Goal: Task Accomplishment & Management: Complete application form

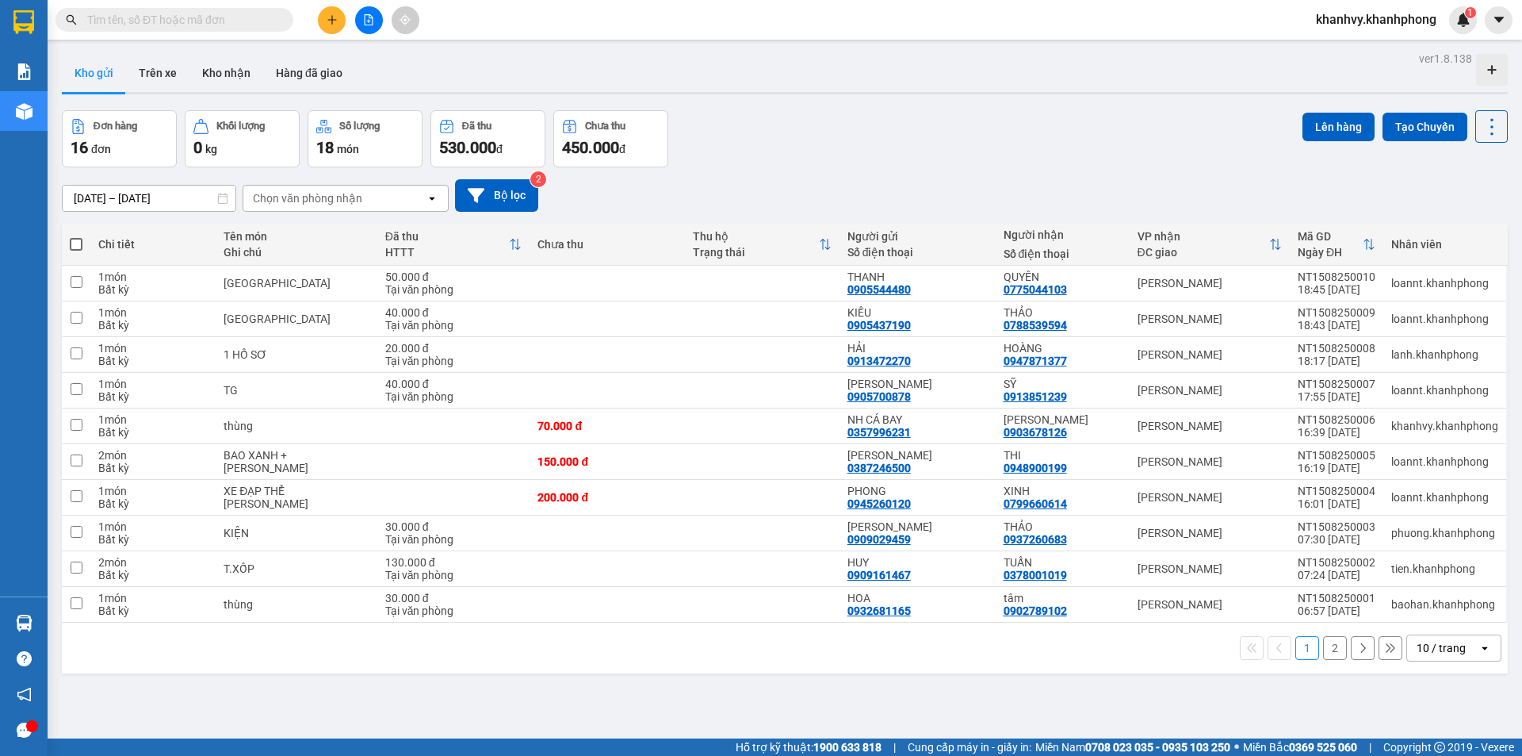
click at [1412, 19] on span "khanhvy.khanhphong" at bounding box center [1377, 20] width 146 height 20
click at [1347, 52] on span "Đăng xuất" at bounding box center [1383, 48] width 114 height 17
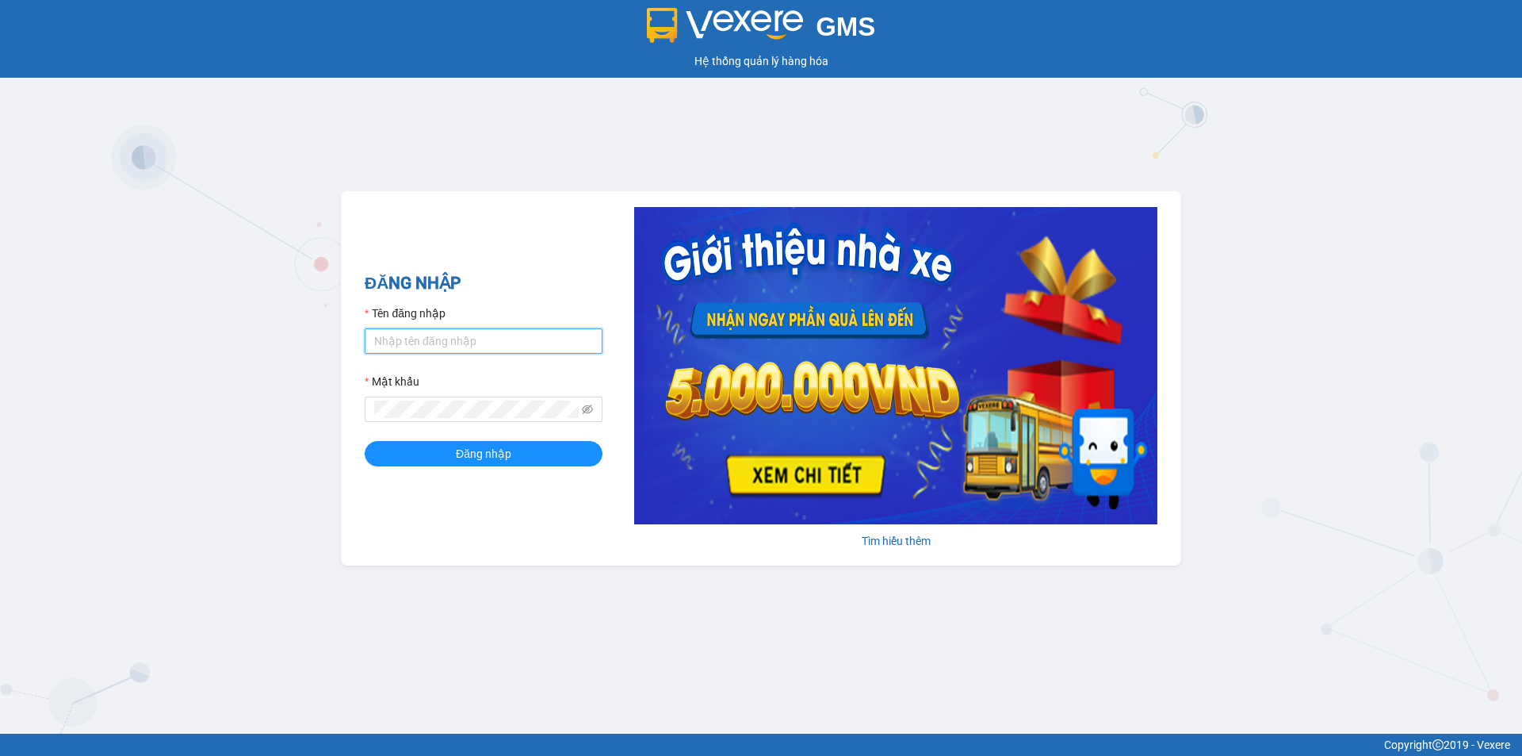
click at [417, 330] on input "Tên đăng nhập" at bounding box center [484, 340] width 238 height 25
type input "minhthu.khanhphong"
click at [365, 441] on button "Đăng nhập" at bounding box center [484, 453] width 238 height 25
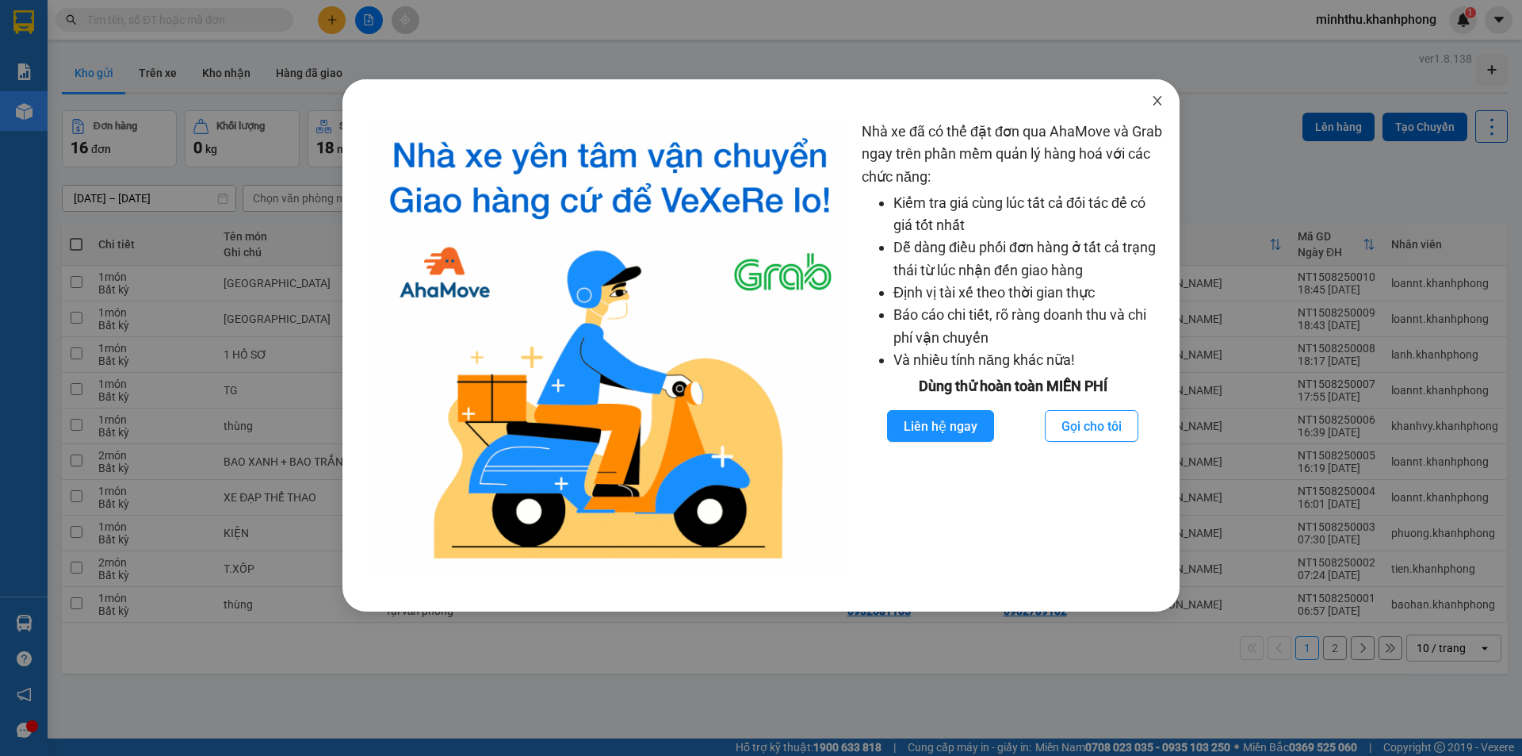
drag, startPoint x: 1160, startPoint y: 101, endPoint x: 1055, endPoint y: 116, distance: 105.6
click at [1159, 101] on icon "close" at bounding box center [1157, 100] width 13 height 13
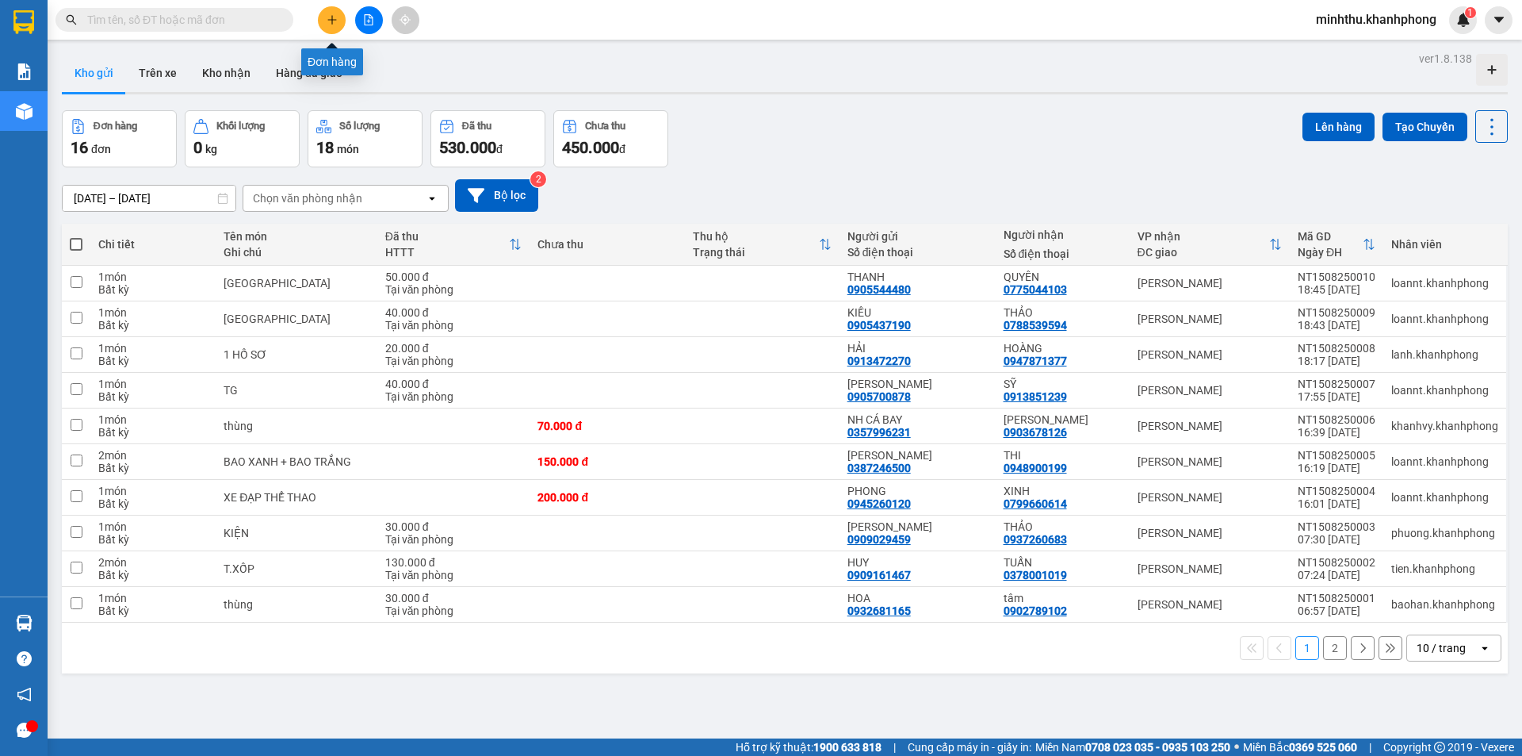
click at [327, 21] on icon "plus" at bounding box center [332, 19] width 11 height 11
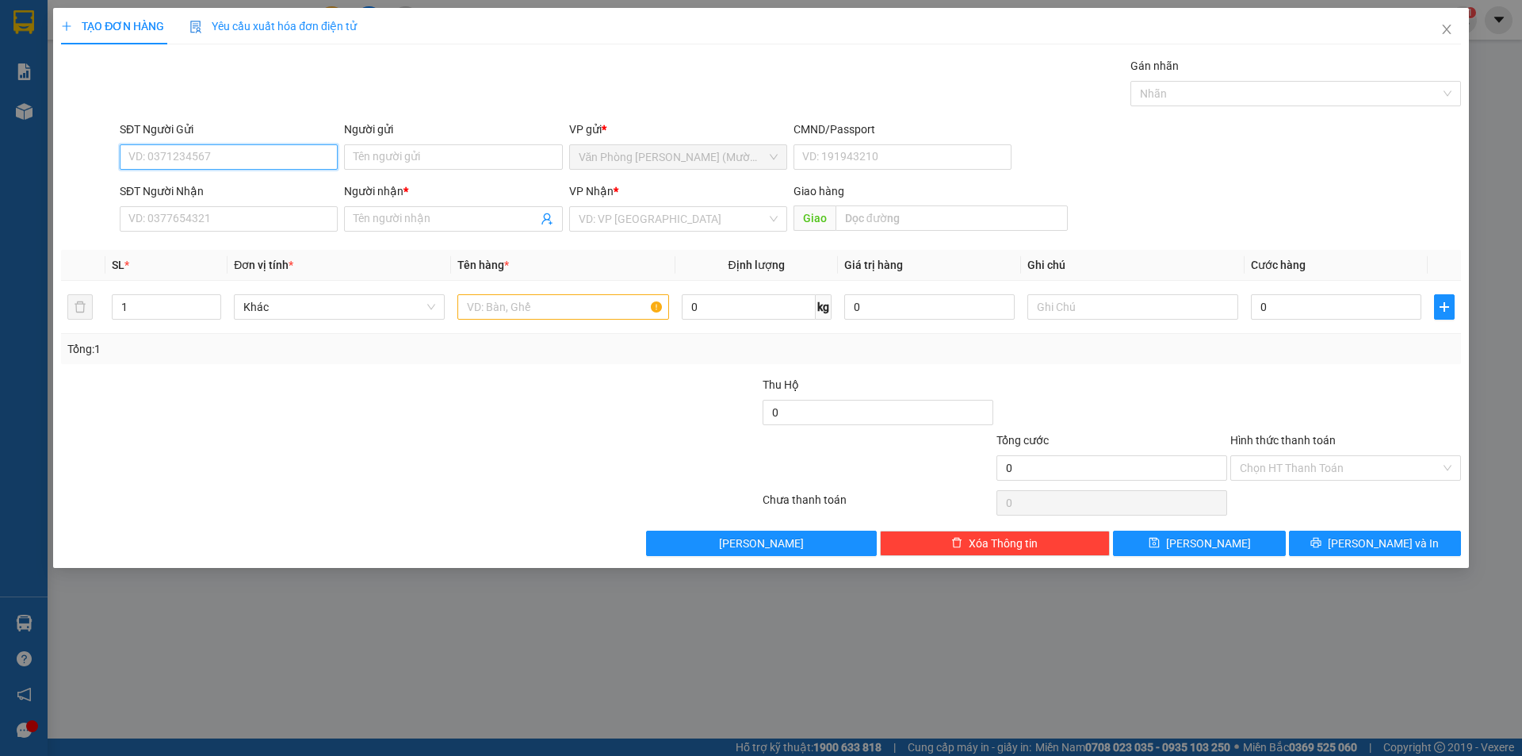
click at [205, 154] on input "SĐT Người Gửi" at bounding box center [229, 156] width 218 height 25
type input "0905147320"
click at [219, 195] on div "0905147320 - CHÚ NHẬT" at bounding box center [228, 188] width 199 height 17
type input "CHÚ NHẬT"
type input "0905147320"
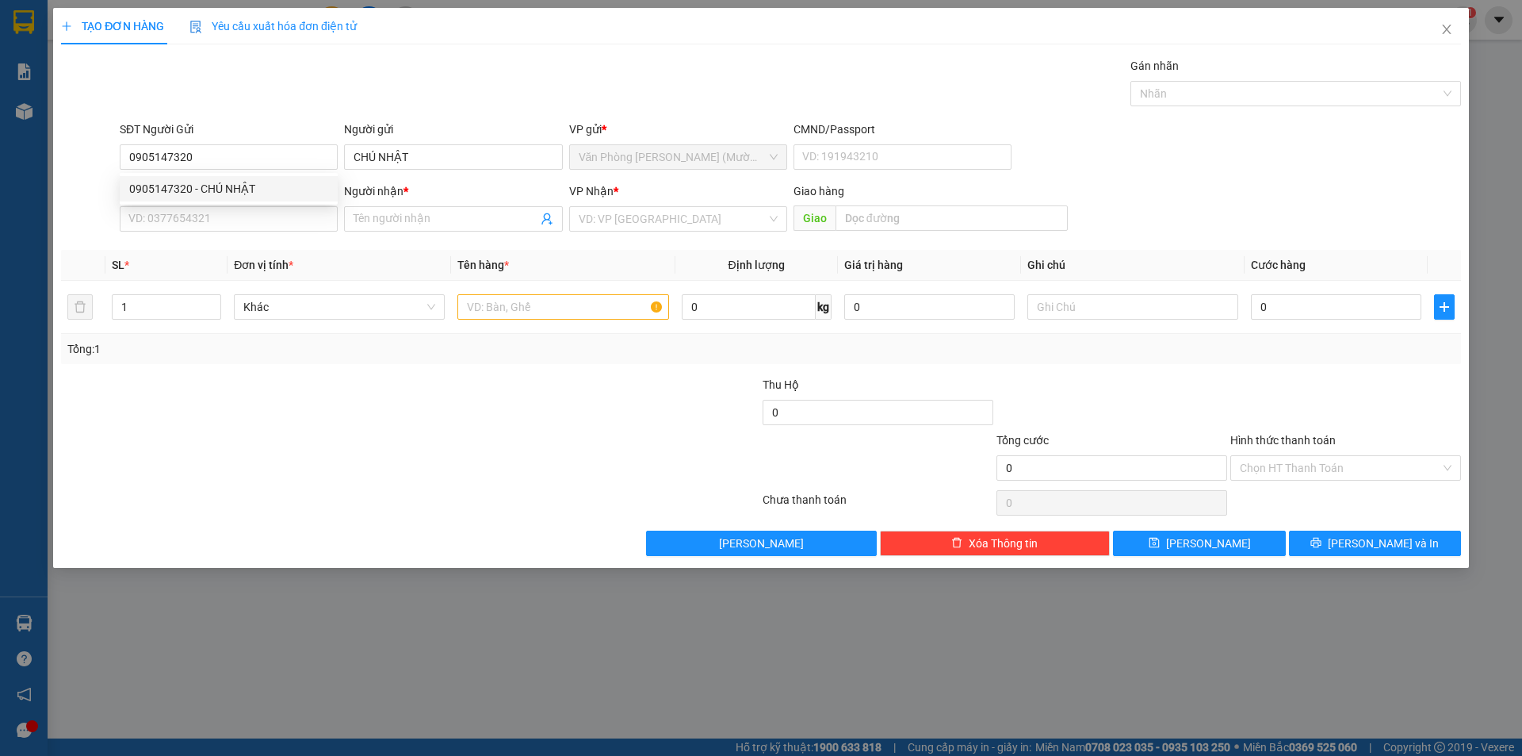
click at [226, 205] on div "SĐT Người Nhận" at bounding box center [229, 194] width 218 height 24
click at [233, 196] on div "SĐT Người Nhận" at bounding box center [229, 190] width 218 height 17
click at [233, 206] on input "SĐT Người Nhận" at bounding box center [229, 218] width 218 height 25
click at [232, 218] on input "SĐT Người Nhận" at bounding box center [229, 218] width 218 height 25
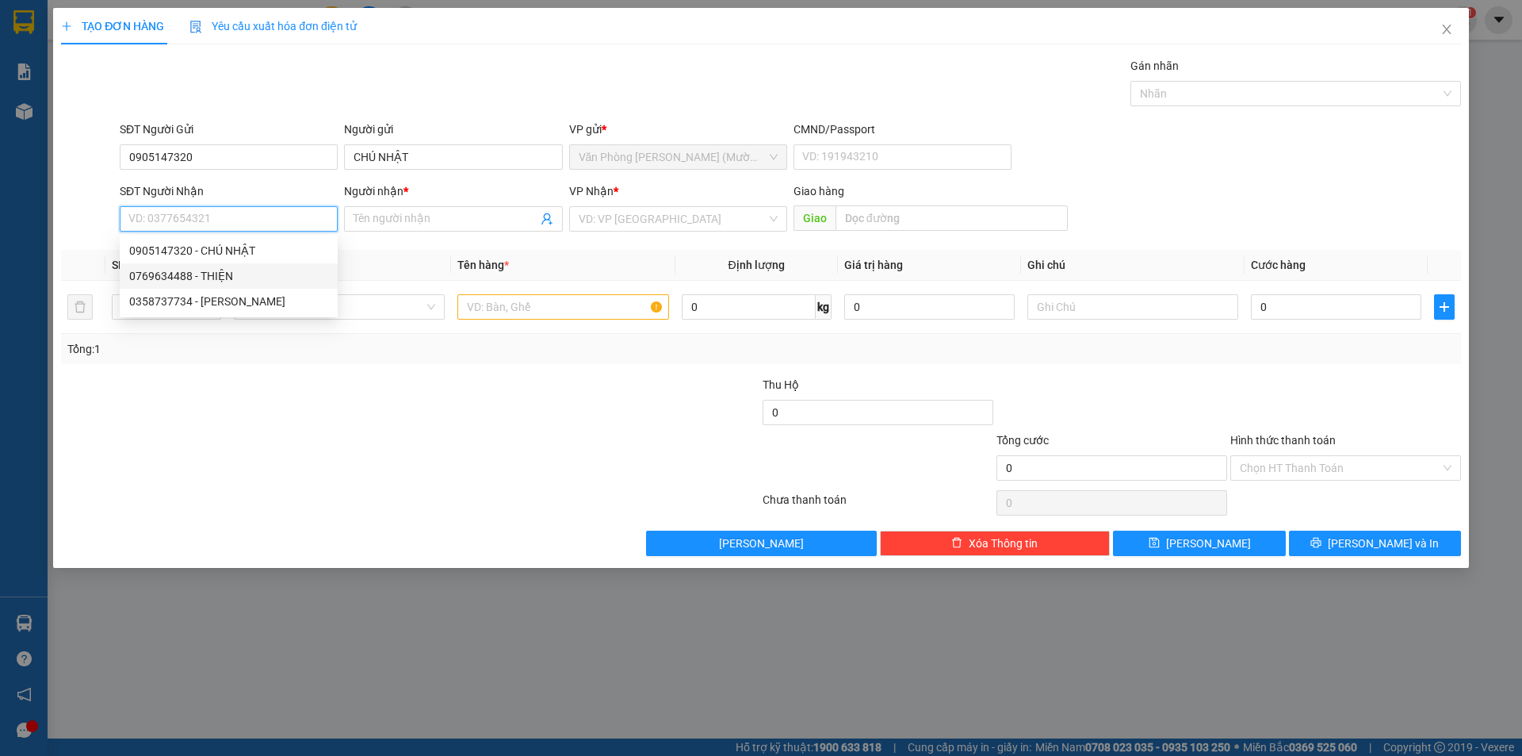
click at [255, 280] on div "0769634488 - THIỆN" at bounding box center [228, 275] width 199 height 17
type input "0769634488"
type input "THIỆN"
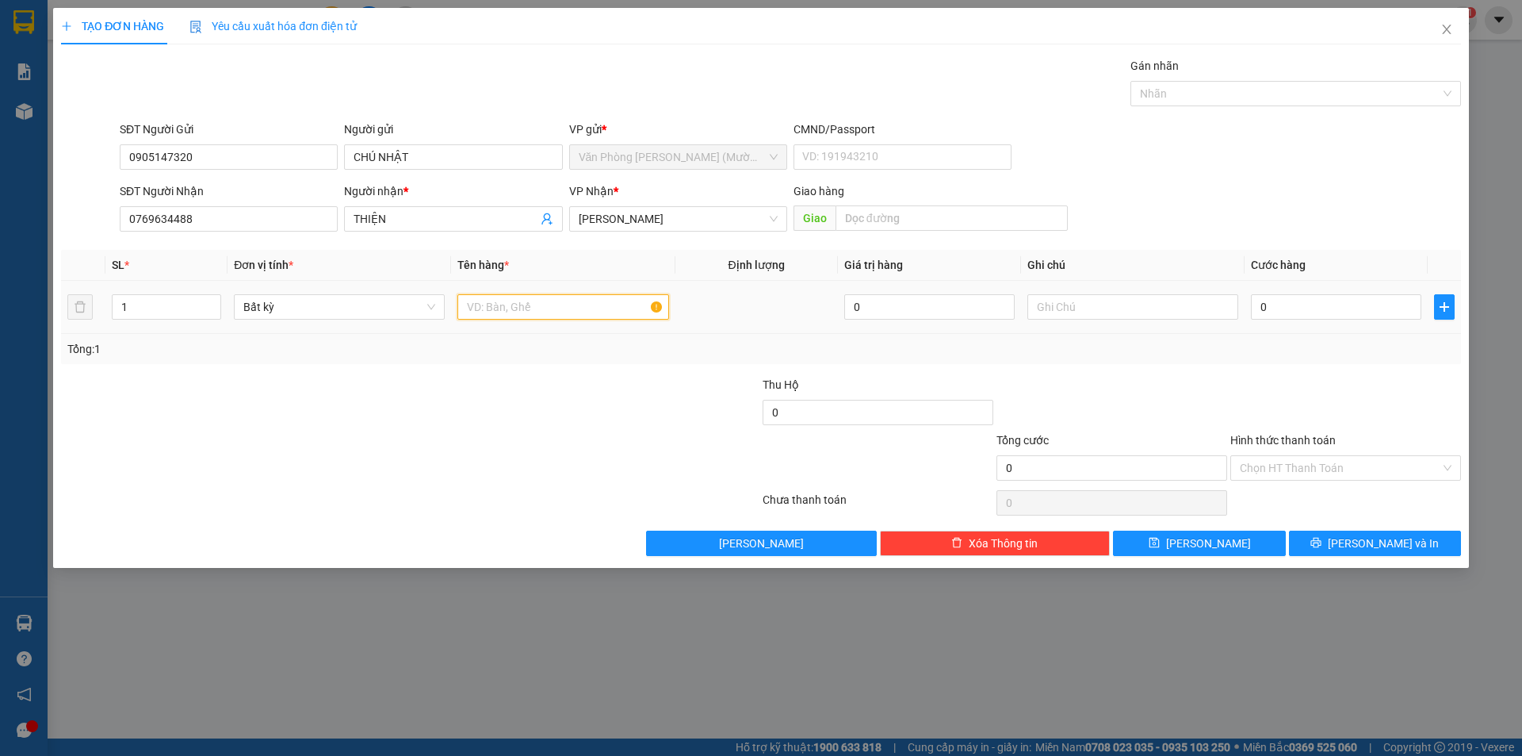
click at [559, 301] on input "text" at bounding box center [563, 306] width 211 height 25
click at [194, 223] on input "0769634488" at bounding box center [229, 218] width 218 height 25
click at [530, 278] on th "Tên hàng *" at bounding box center [563, 265] width 224 height 31
click at [536, 309] on input "text" at bounding box center [563, 306] width 211 height 25
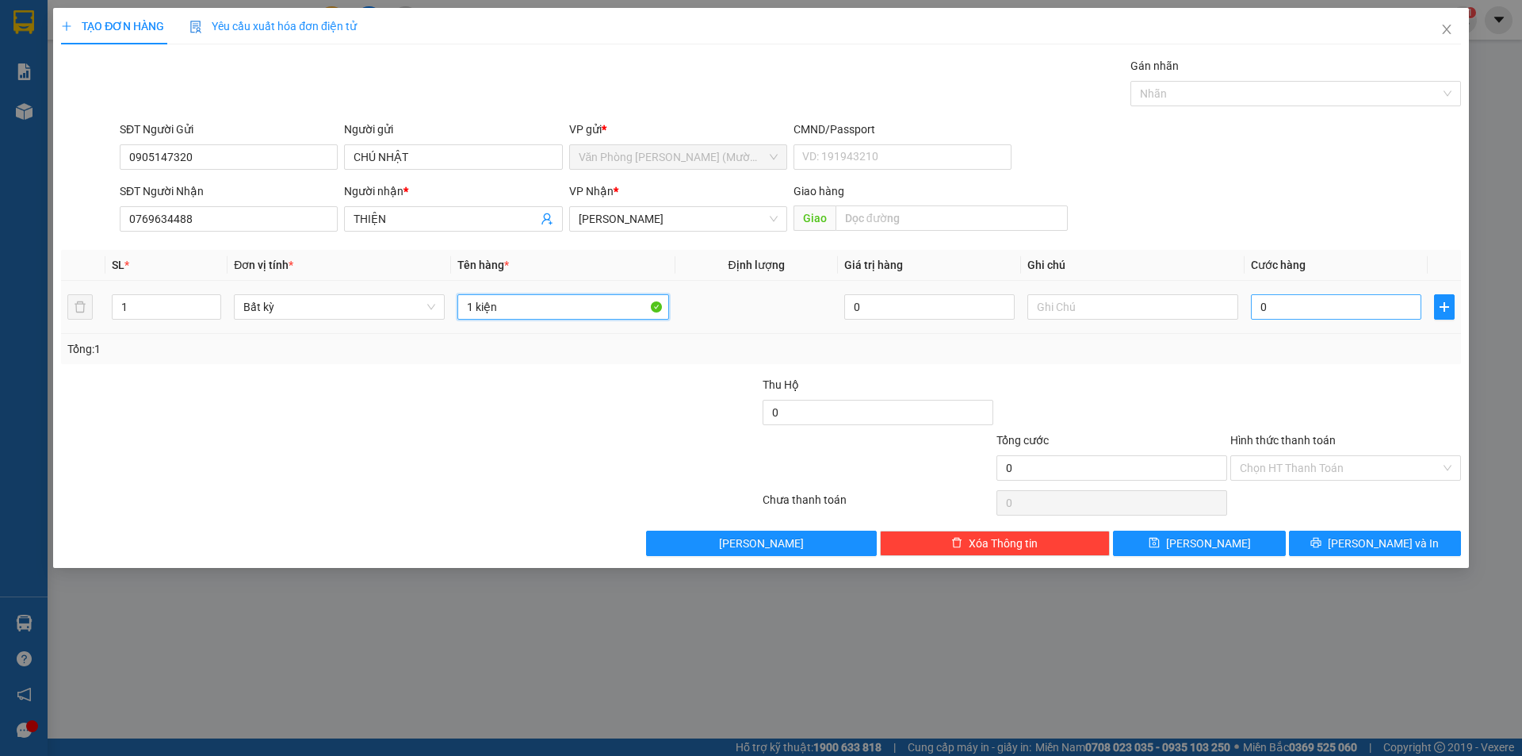
type input "1 kiện"
click at [1283, 309] on input "0" at bounding box center [1336, 306] width 170 height 25
type input "5"
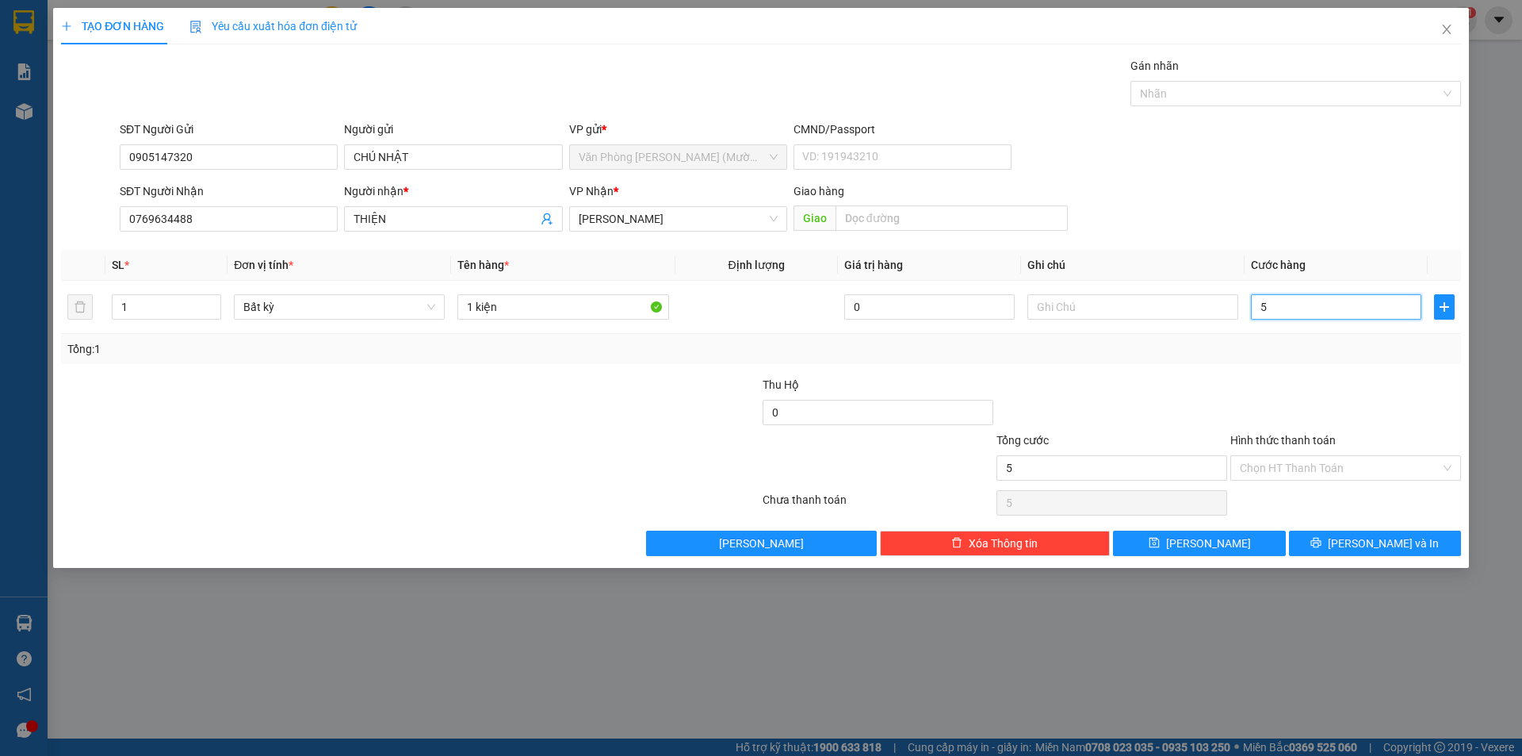
type input "50"
type input "50.000"
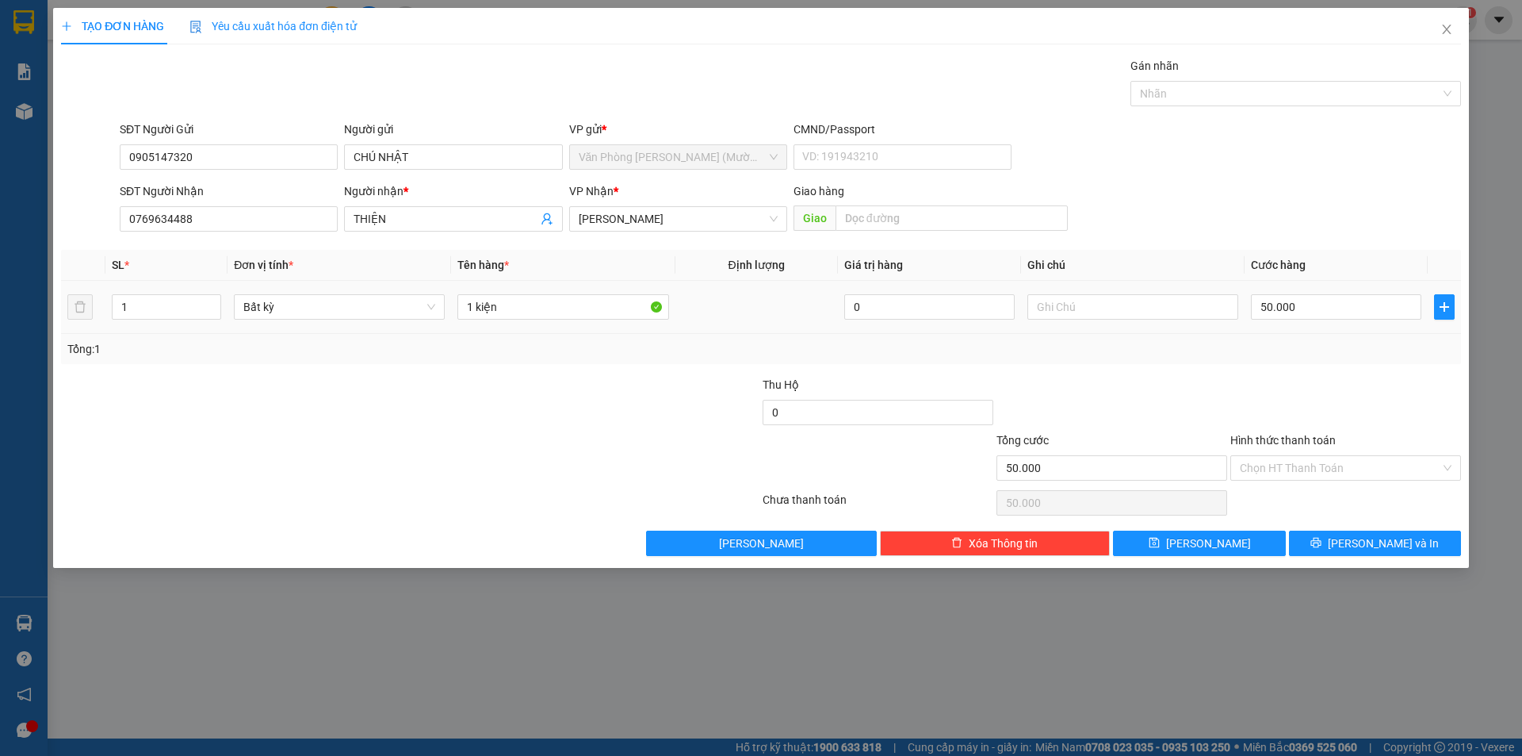
click at [1316, 361] on div "Tổng: 1" at bounding box center [761, 349] width 1400 height 30
click at [1318, 454] on div "Hình thức thanh toán" at bounding box center [1346, 443] width 231 height 24
click at [1313, 468] on input "Hình thức thanh toán" at bounding box center [1340, 468] width 201 height 24
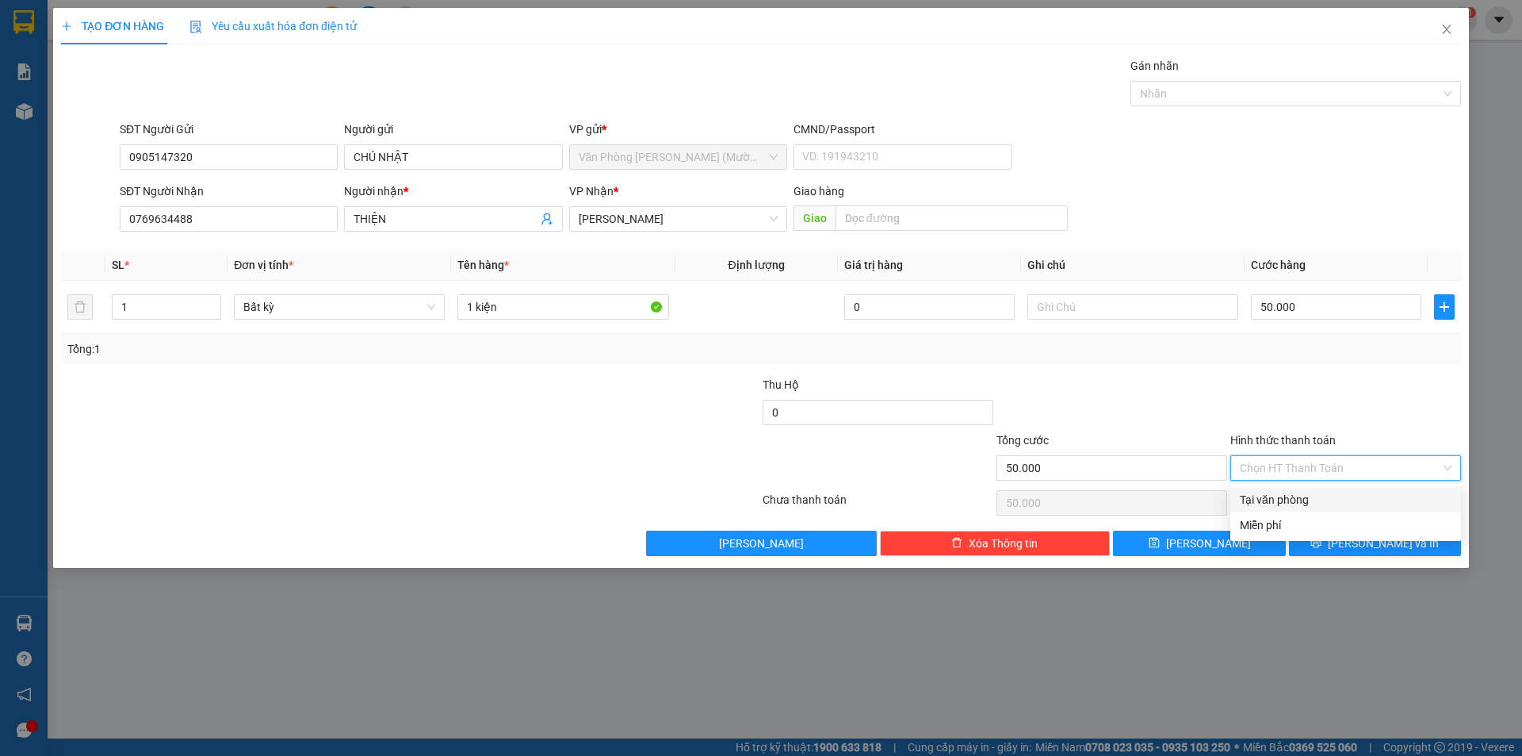
drag, startPoint x: 1307, startPoint y: 500, endPoint x: 1308, endPoint y: 485, distance: 14.4
click at [1307, 500] on div "Tại văn phòng" at bounding box center [1346, 499] width 212 height 17
type input "0"
click at [1369, 553] on button "Lưu và In" at bounding box center [1375, 542] width 172 height 25
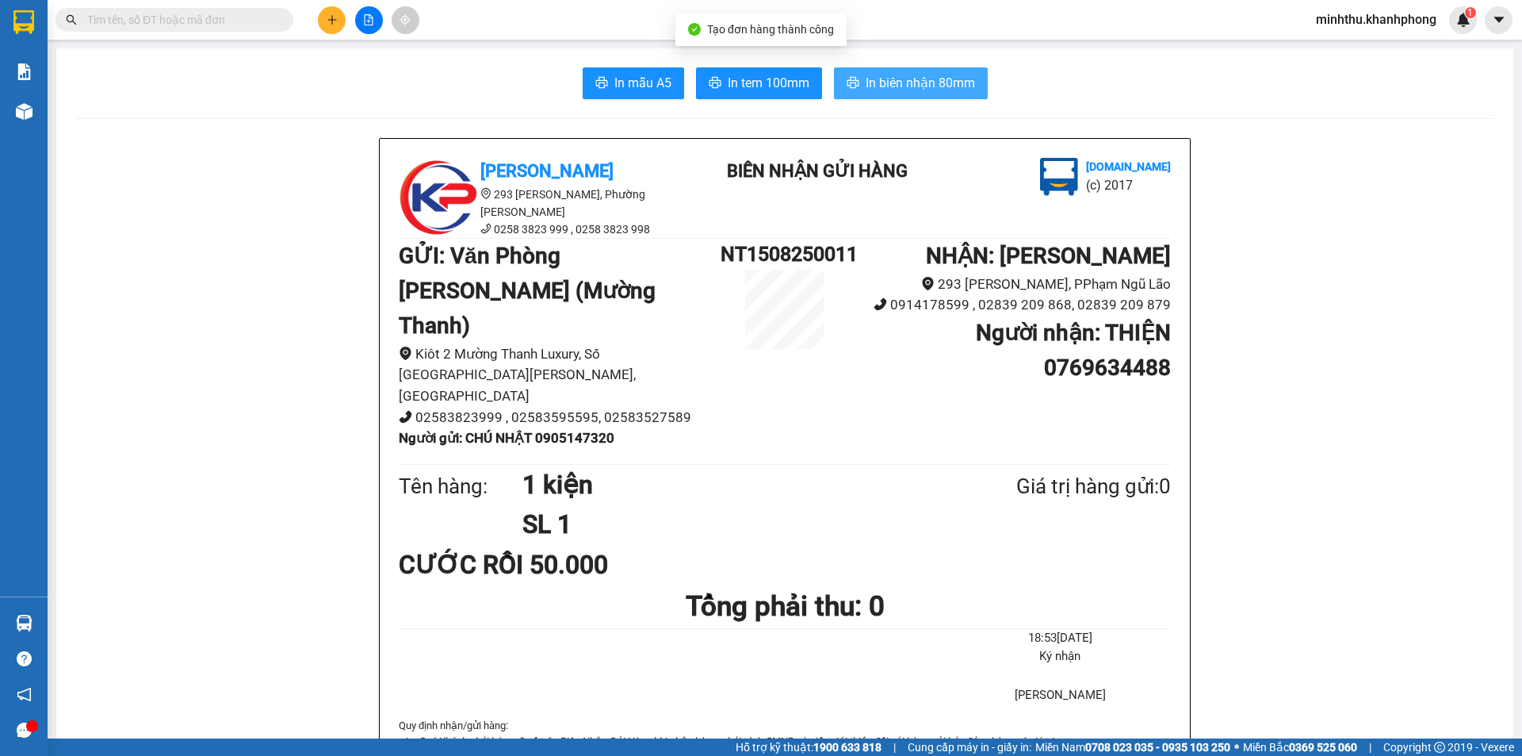
click at [925, 84] on span "In biên nhận 80mm" at bounding box center [920, 83] width 109 height 20
click at [606, 84] on button "In mẫu A5" at bounding box center [633, 83] width 101 height 32
